Goal: Task Accomplishment & Management: Manage account settings

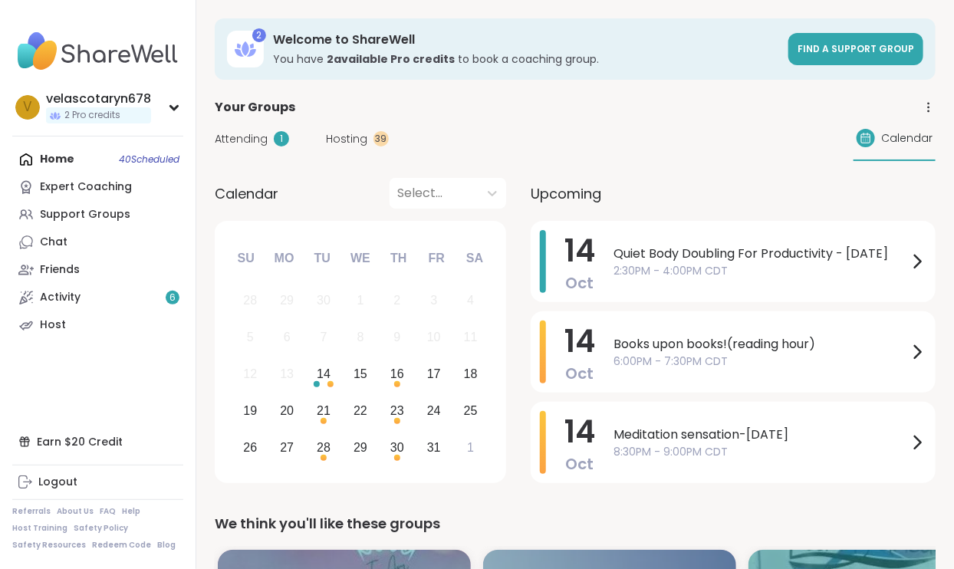
click at [49, 325] on div "Host" at bounding box center [53, 325] width 26 height 15
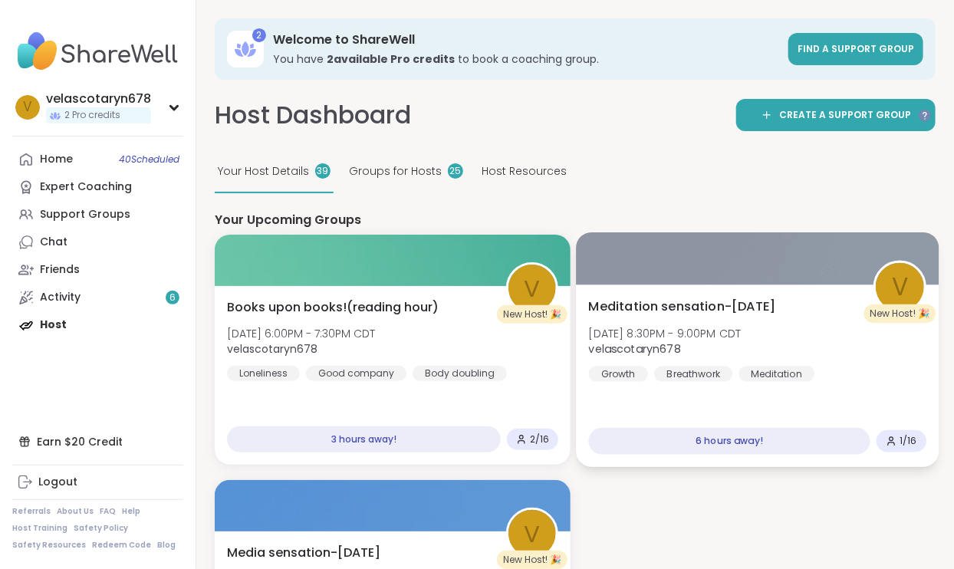
click at [760, 384] on div "Meditation sensation-[DATE] [DATE] 8:30PM - 9:00PM CDT velascotaryn678 Growth B…" at bounding box center [757, 376] width 363 height 183
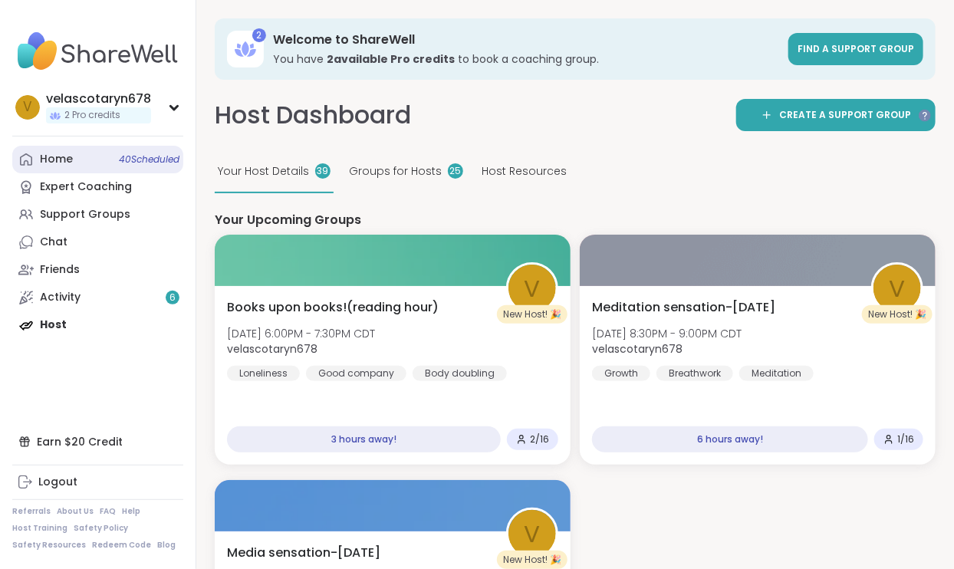
click at [114, 157] on link "Home 40 Scheduled" at bounding box center [97, 160] width 171 height 28
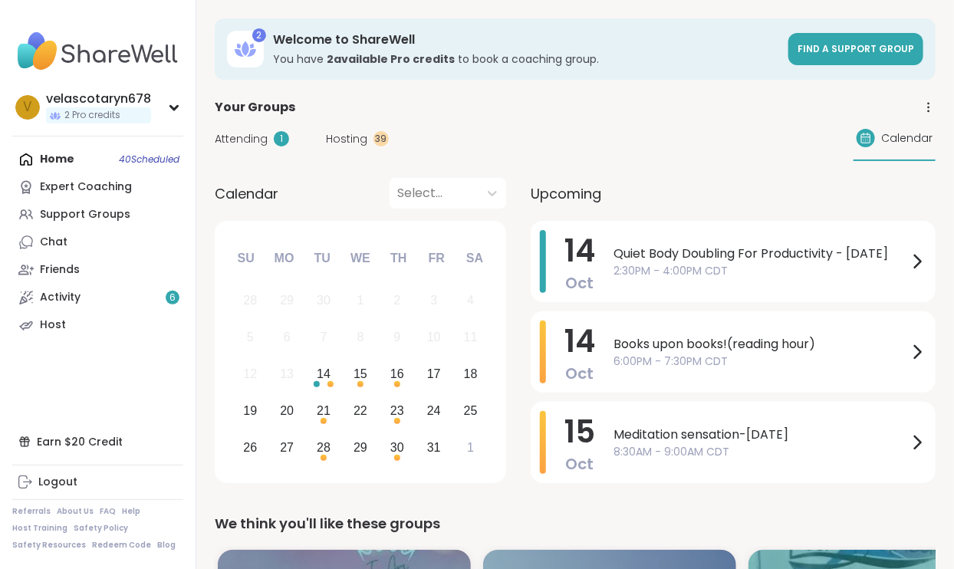
click at [269, 133] on div "Attending 1" at bounding box center [252, 139] width 74 height 16
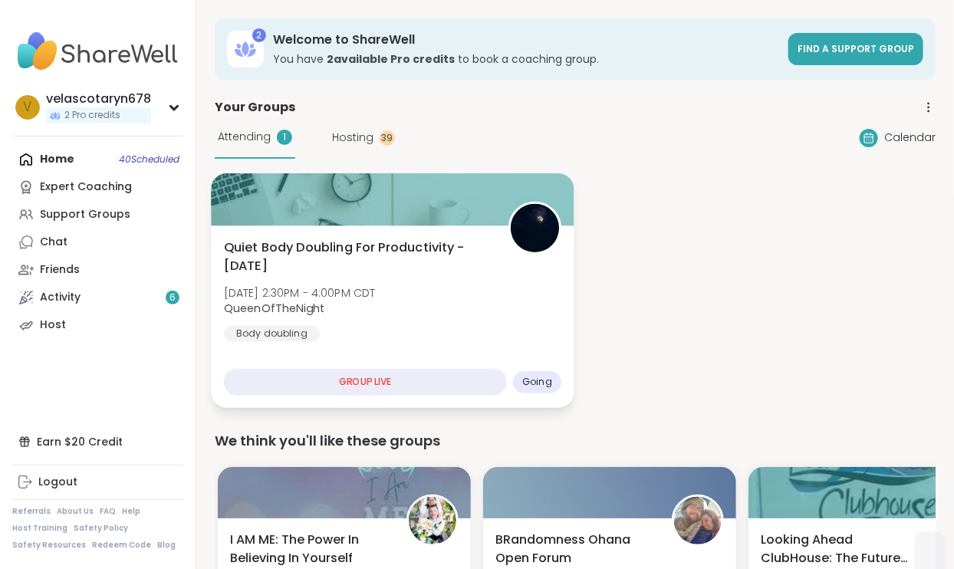
click at [440, 282] on div "Quiet Body Doubling For Productivity - [DATE] [DATE] 2:30PM - 4:00PM CDT QueenO…" at bounding box center [393, 291] width 338 height 104
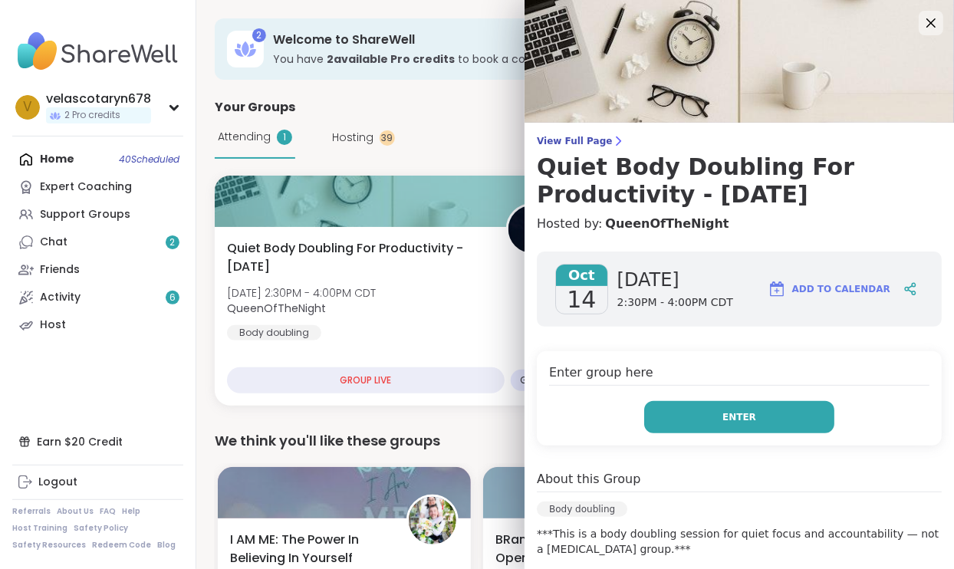
click at [818, 412] on button "Enter" at bounding box center [739, 417] width 190 height 32
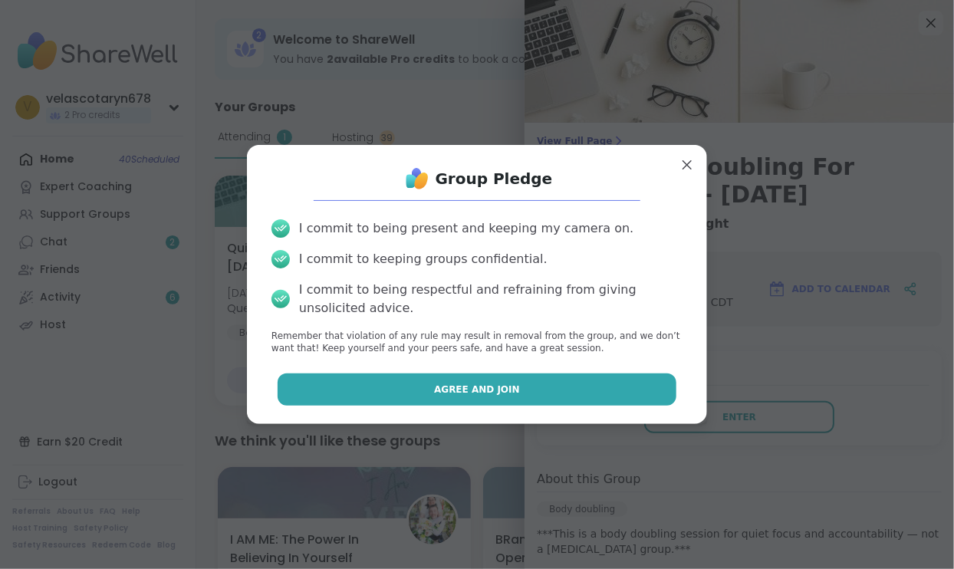
click at [575, 391] on button "Agree and Join" at bounding box center [478, 390] width 400 height 32
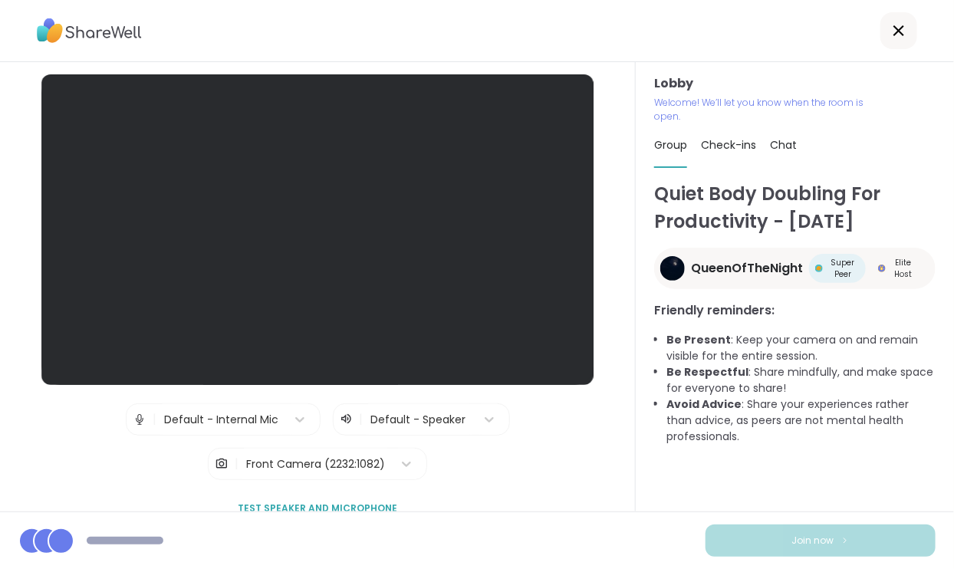
click at [575, 391] on div "Lobby | Default - Internal Mic | Default - Speaker | Front Camera (2232:1082) T…" at bounding box center [317, 299] width 572 height 450
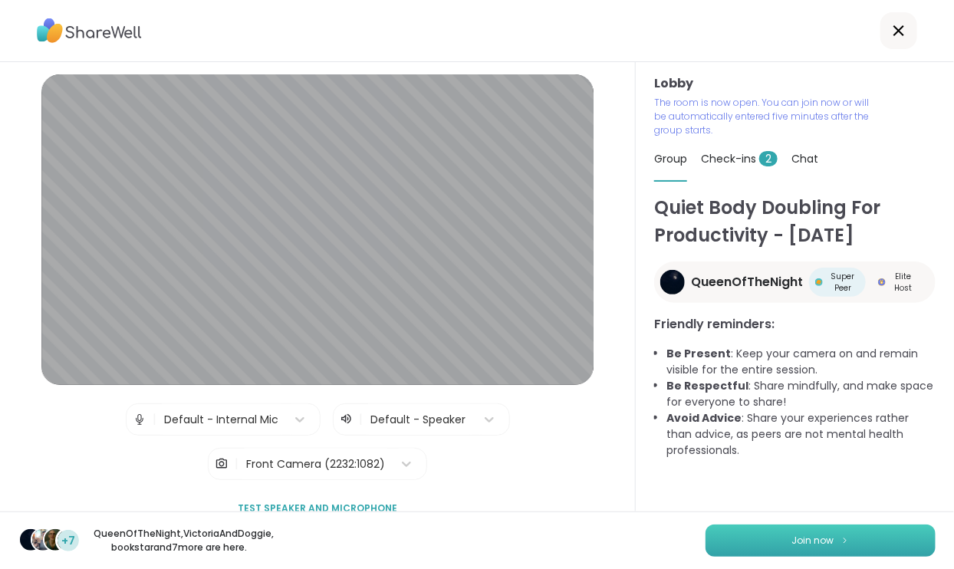
click at [761, 529] on button "Join now" at bounding box center [821, 541] width 230 height 32
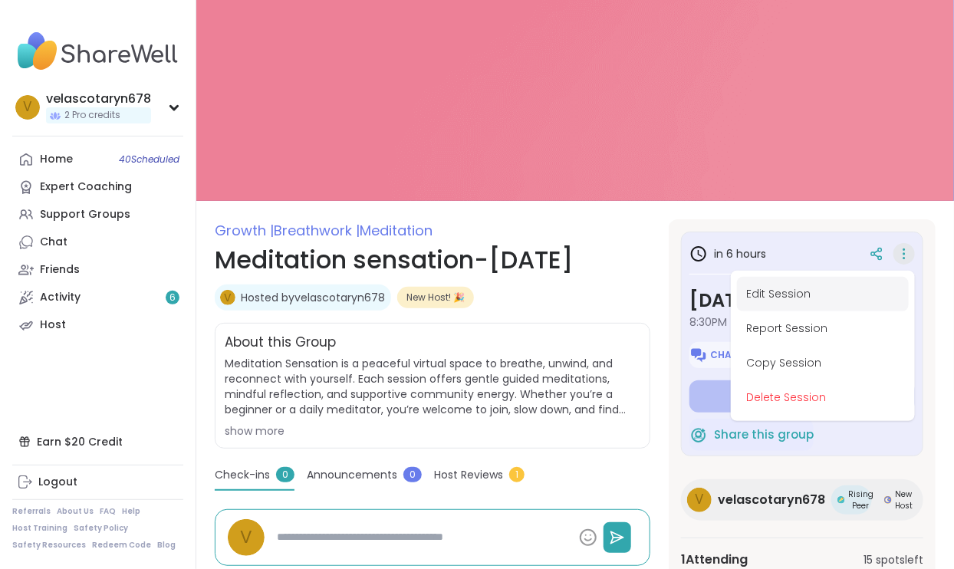
click at [818, 295] on button "Edit Session" at bounding box center [823, 294] width 172 height 35
type textarea "*"
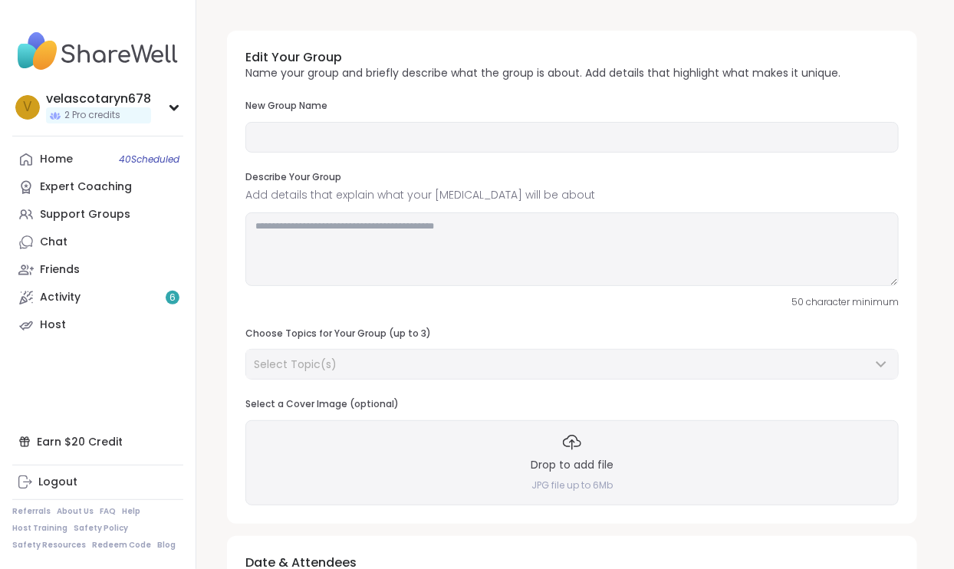
type input "**********"
type textarea "**********"
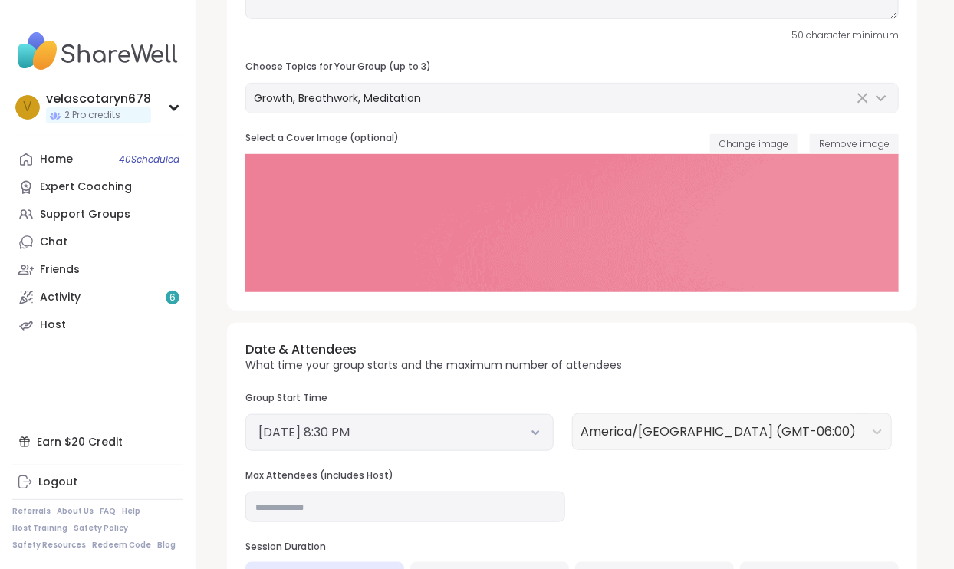
scroll to position [277, 0]
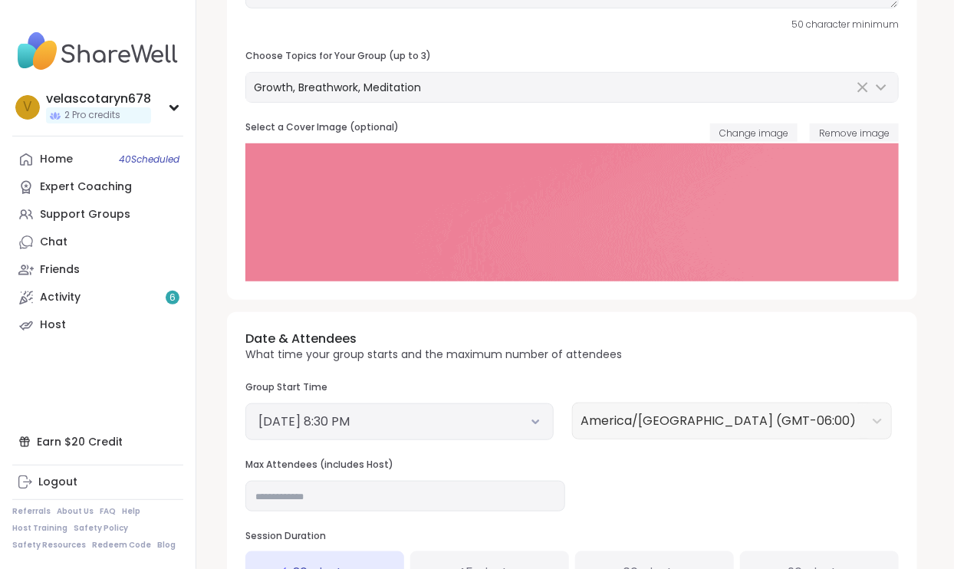
click at [410, 404] on div "[DATE] 8:30 PM" at bounding box center [399, 422] width 308 height 37
click at [402, 413] on button "[DATE] 8:30 PM" at bounding box center [400, 422] width 282 height 18
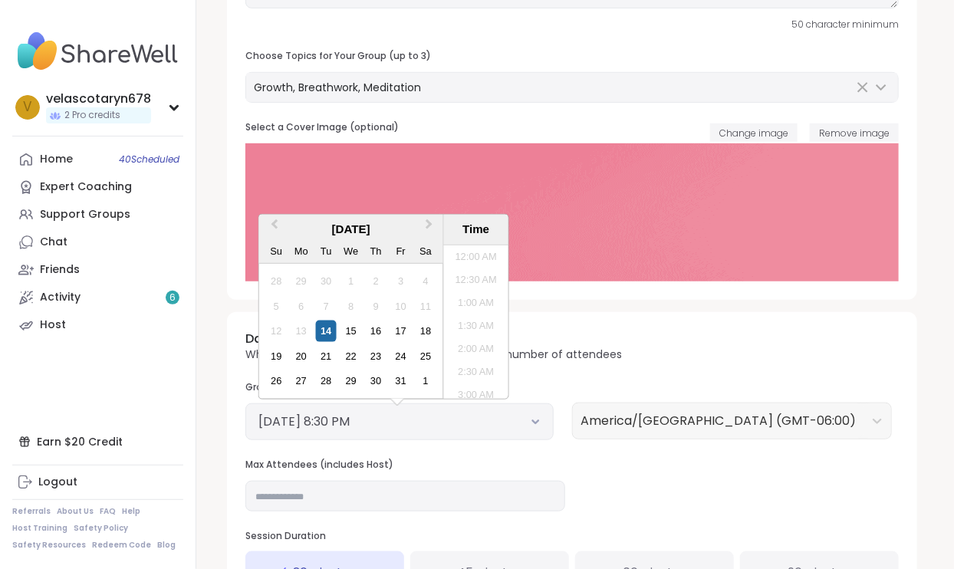
scroll to position [878, 0]
click at [352, 331] on div "15" at bounding box center [351, 331] width 21 height 21
click at [489, 308] on li "8:30 AM" at bounding box center [476, 309] width 65 height 23
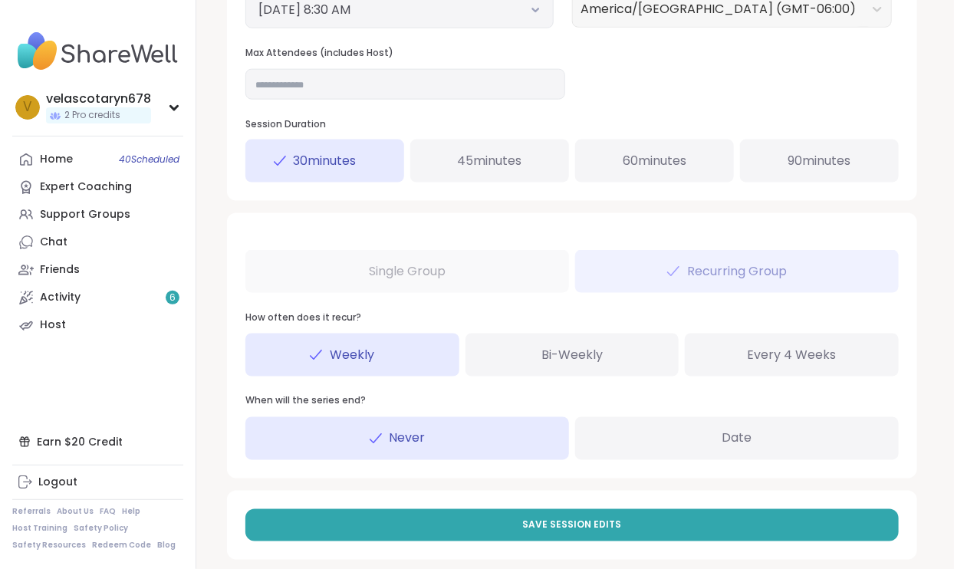
scroll to position [706, 0]
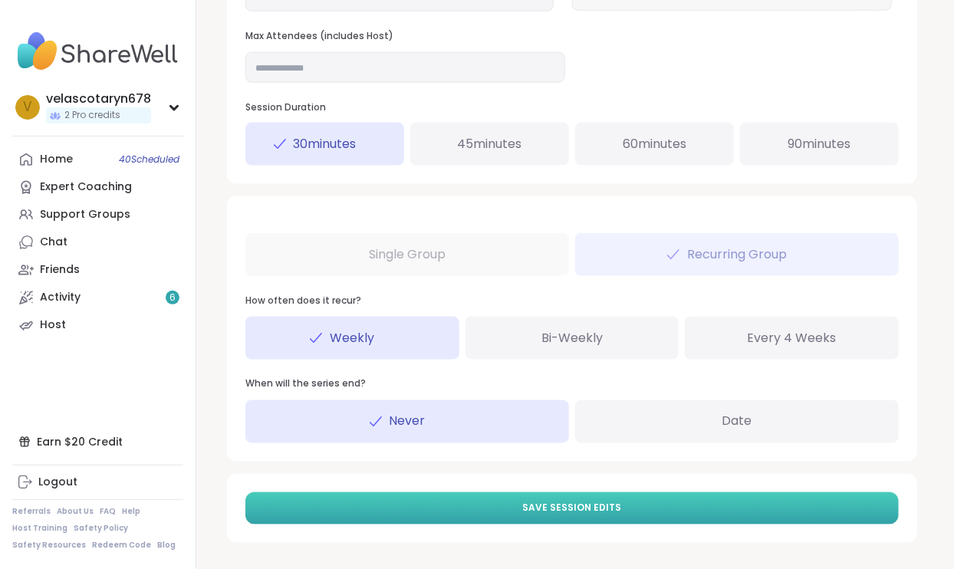
click at [621, 503] on button "Save Session Edits" at bounding box center [572, 509] width 654 height 32
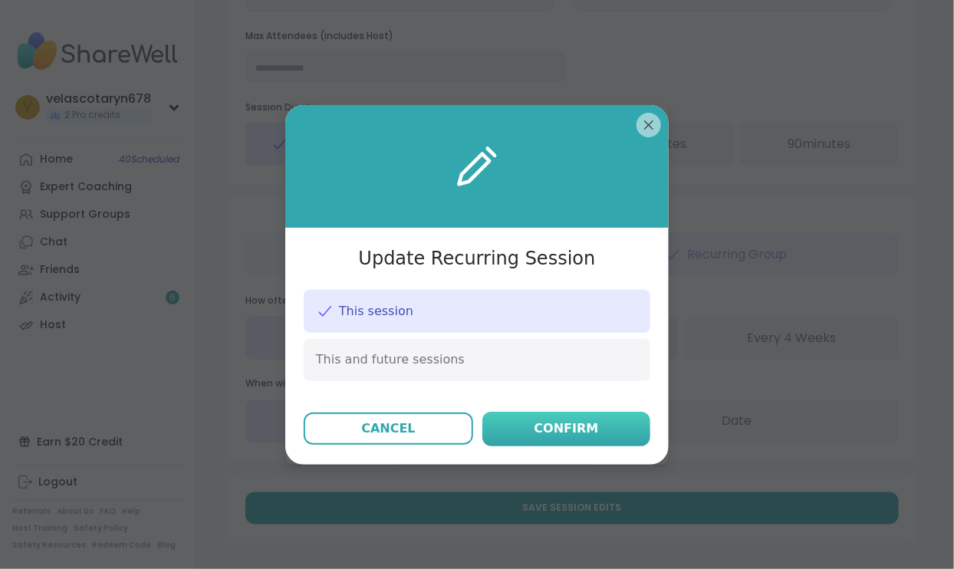
click at [562, 415] on button "Confirm" at bounding box center [567, 429] width 168 height 35
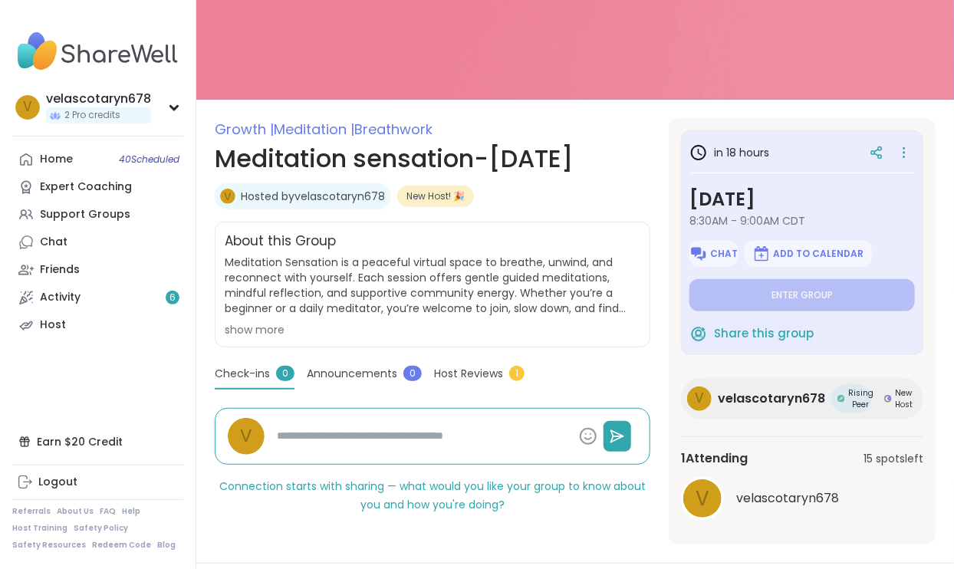
scroll to position [106, 0]
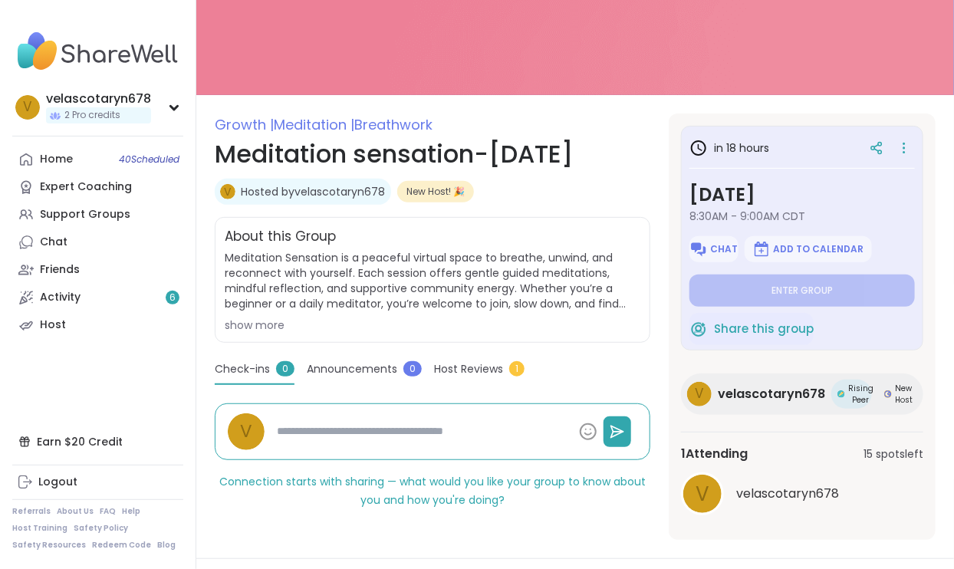
type textarea "*"
